Goal: Find specific page/section: Find specific page/section

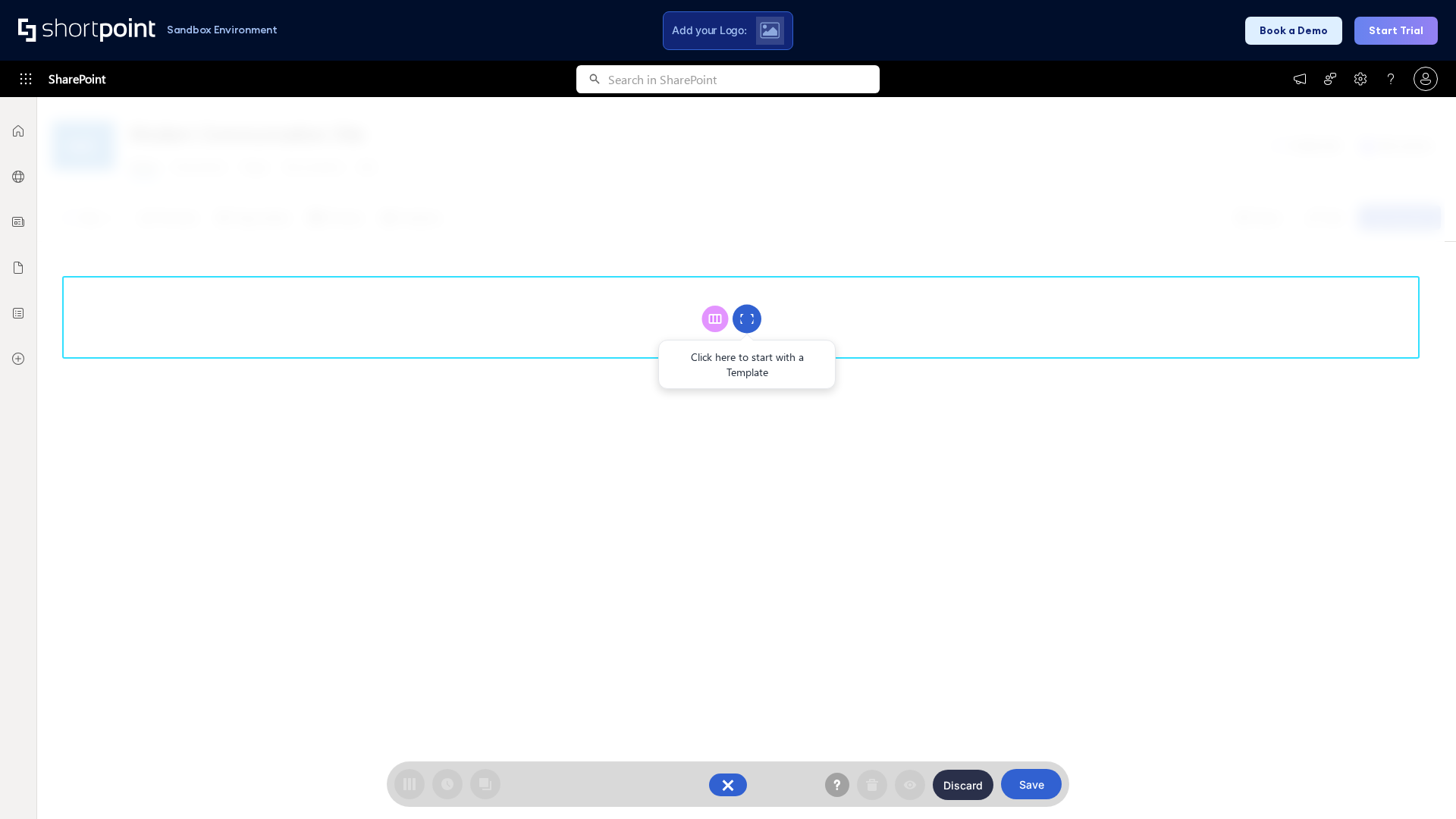
click at [747, 319] on circle at bounding box center [747, 319] width 28 height 28
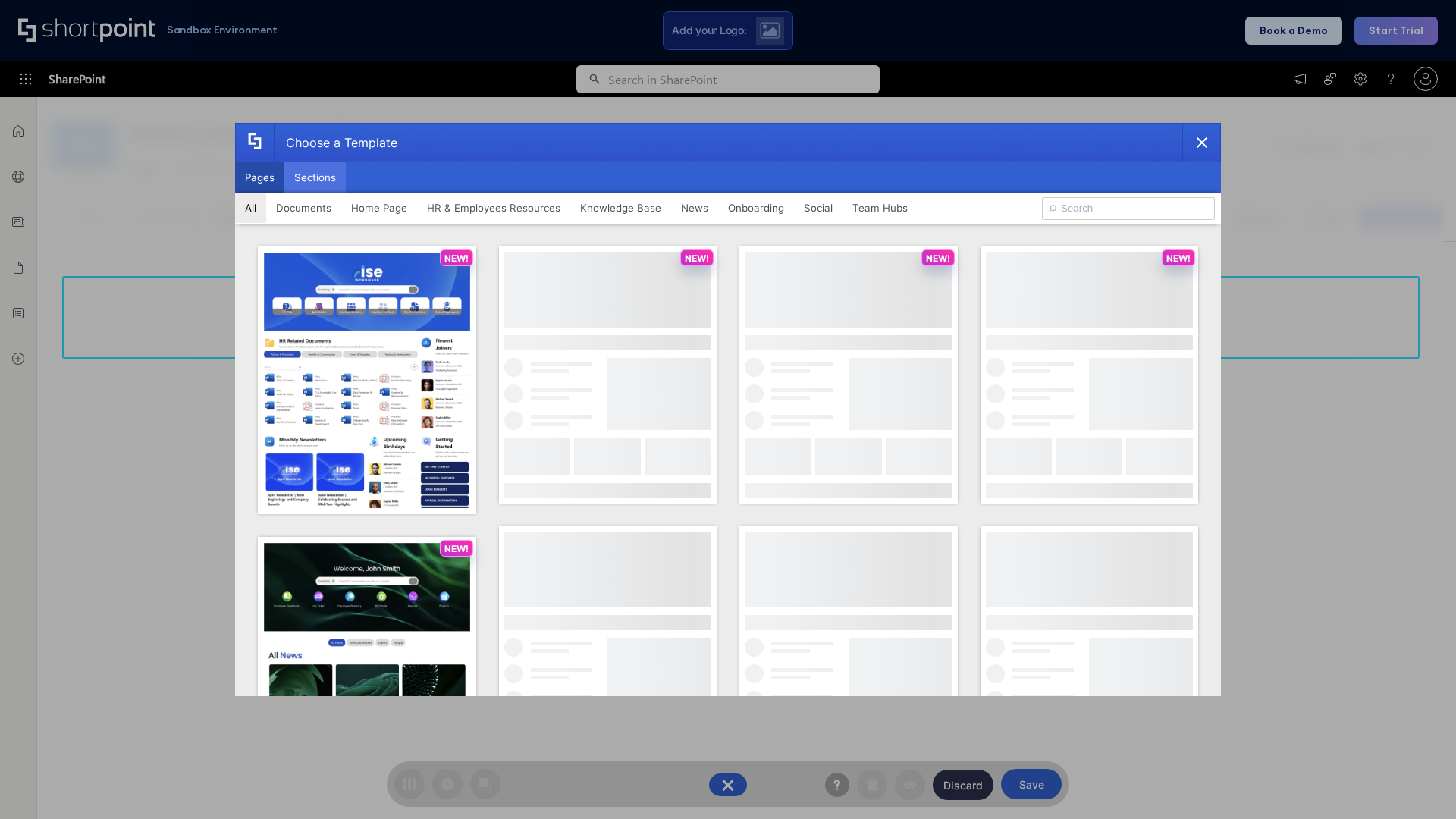
click at [315, 178] on button "Sections" at bounding box center [315, 178] width 61 height 30
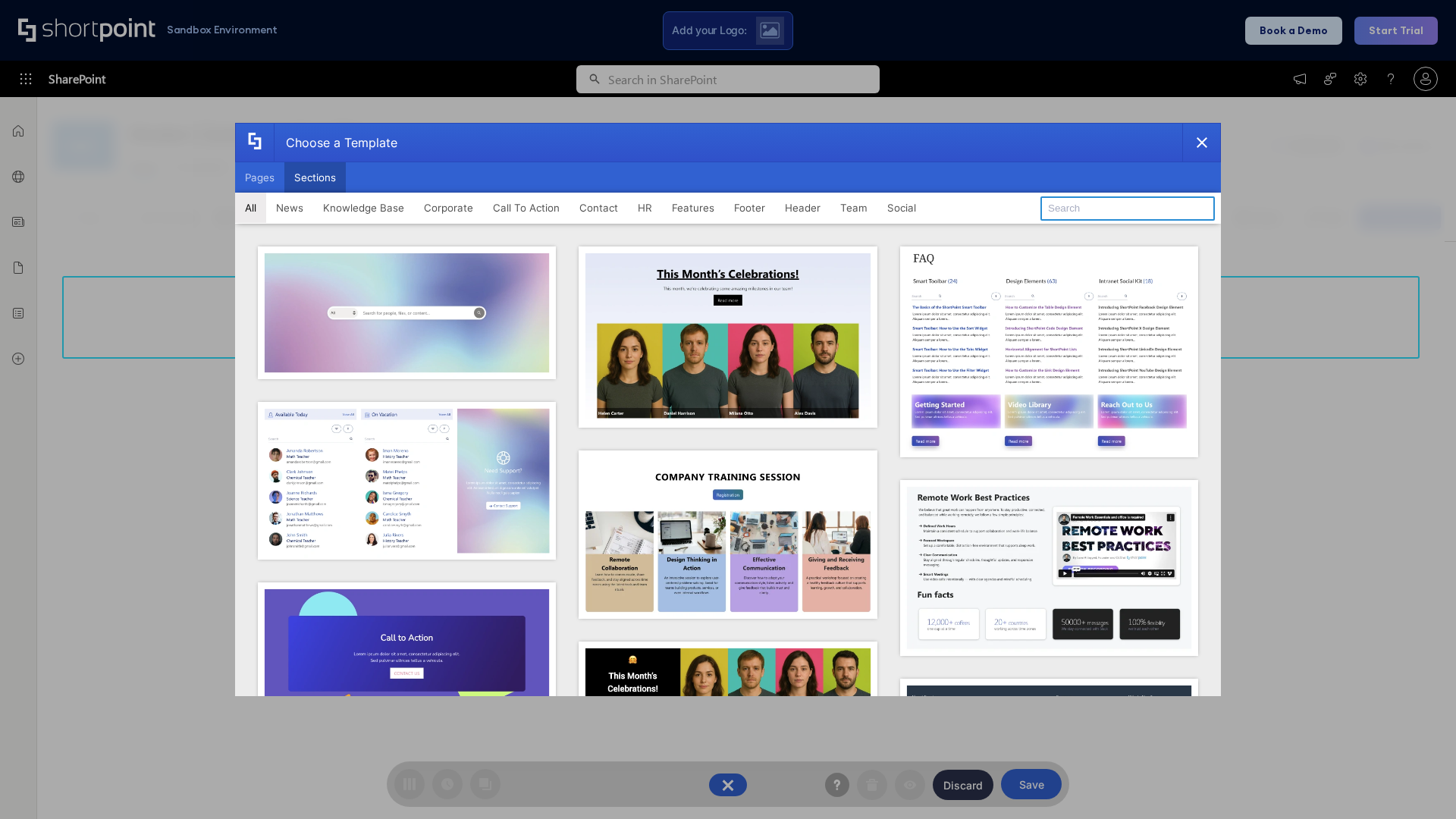
type input "Team Dashboard 2"
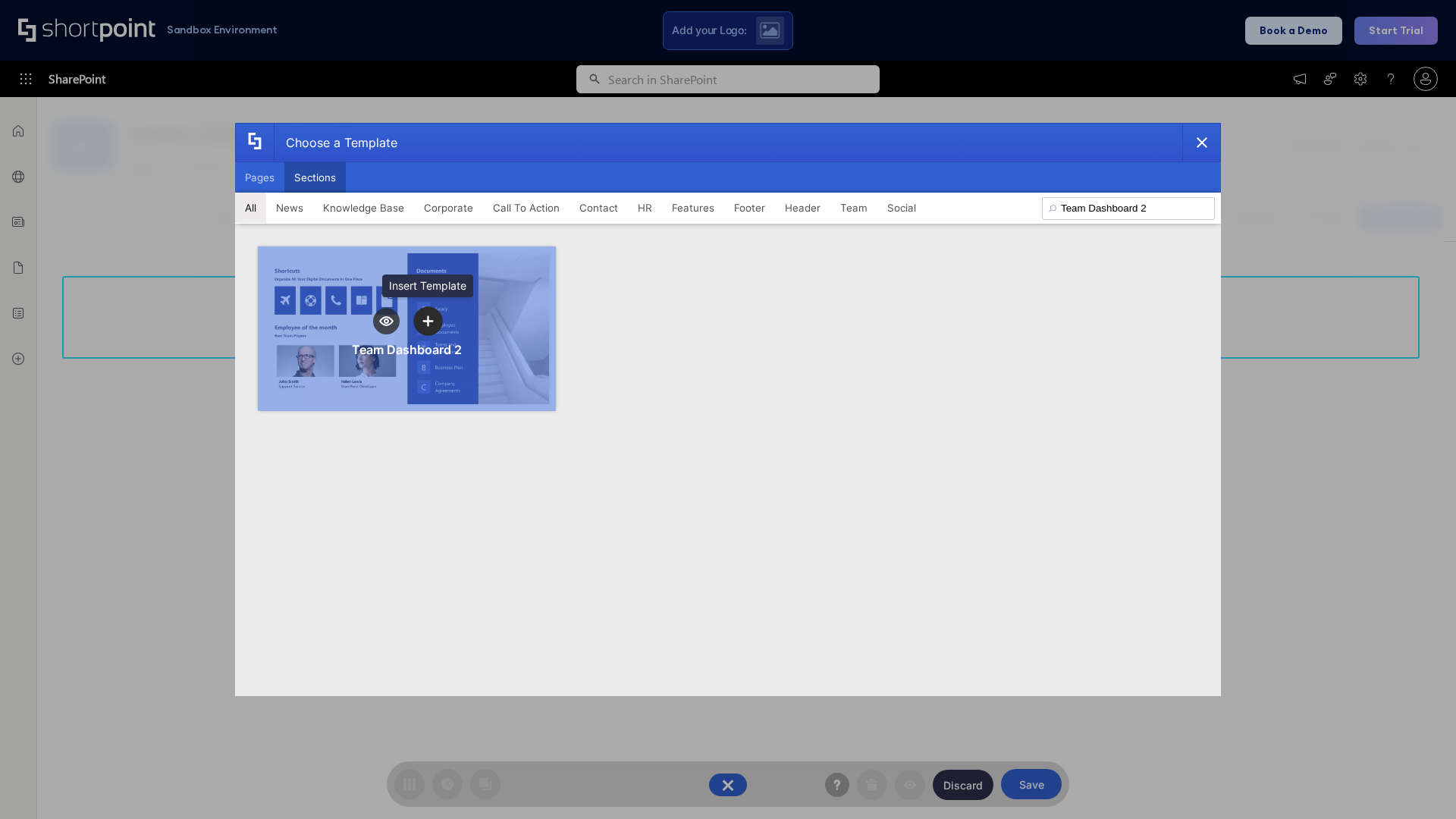
click at [427, 321] on icon "template selector" at bounding box center [427, 321] width 10 height 10
